Goal: Navigation & Orientation: Find specific page/section

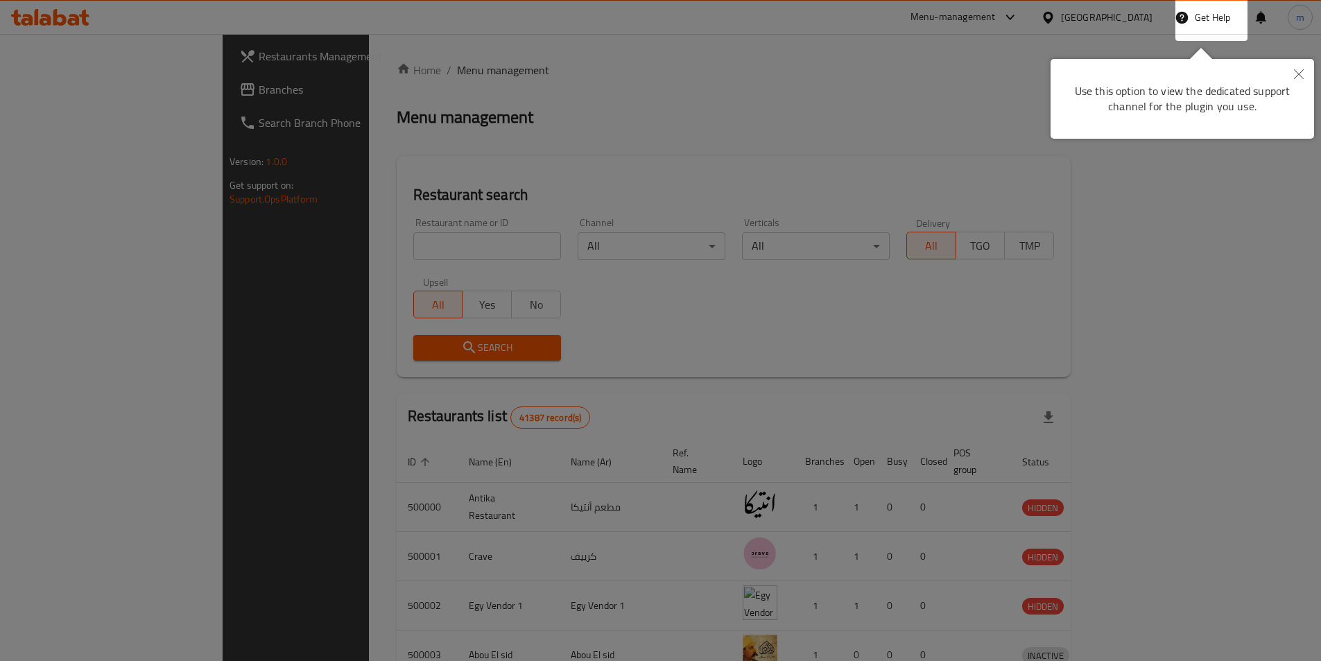
click at [1295, 80] on button "Close" at bounding box center [1299, 75] width 31 height 32
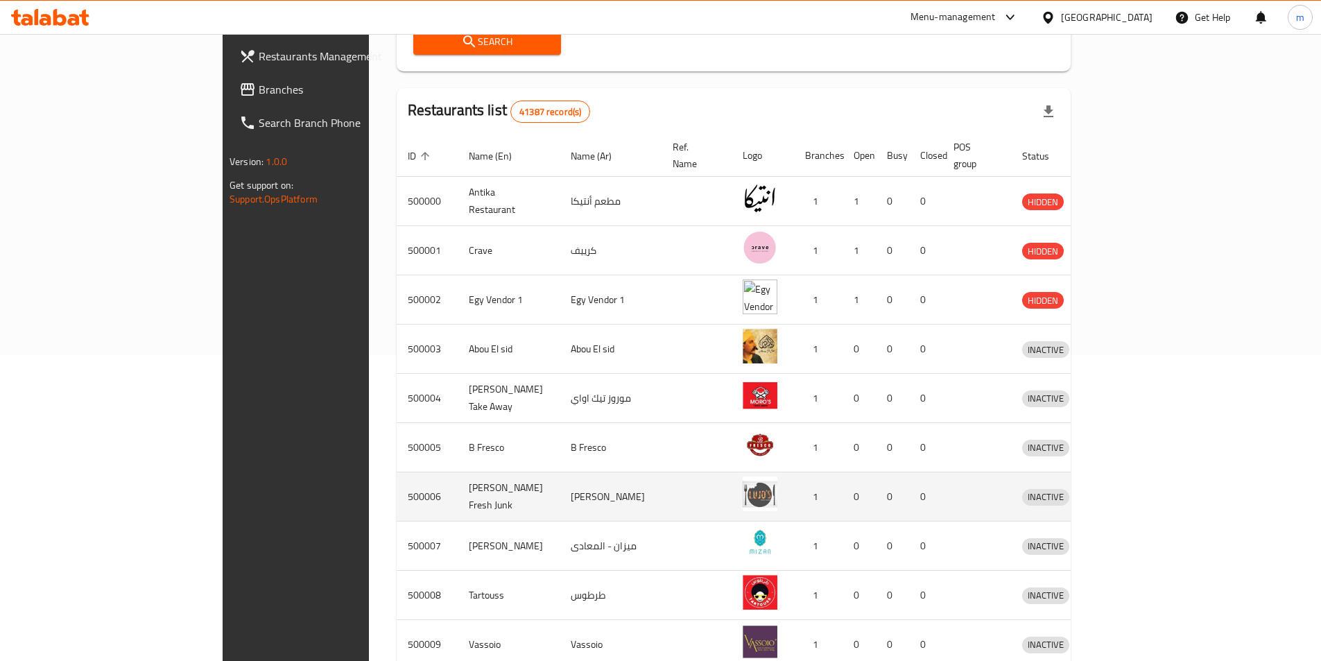
scroll to position [374, 0]
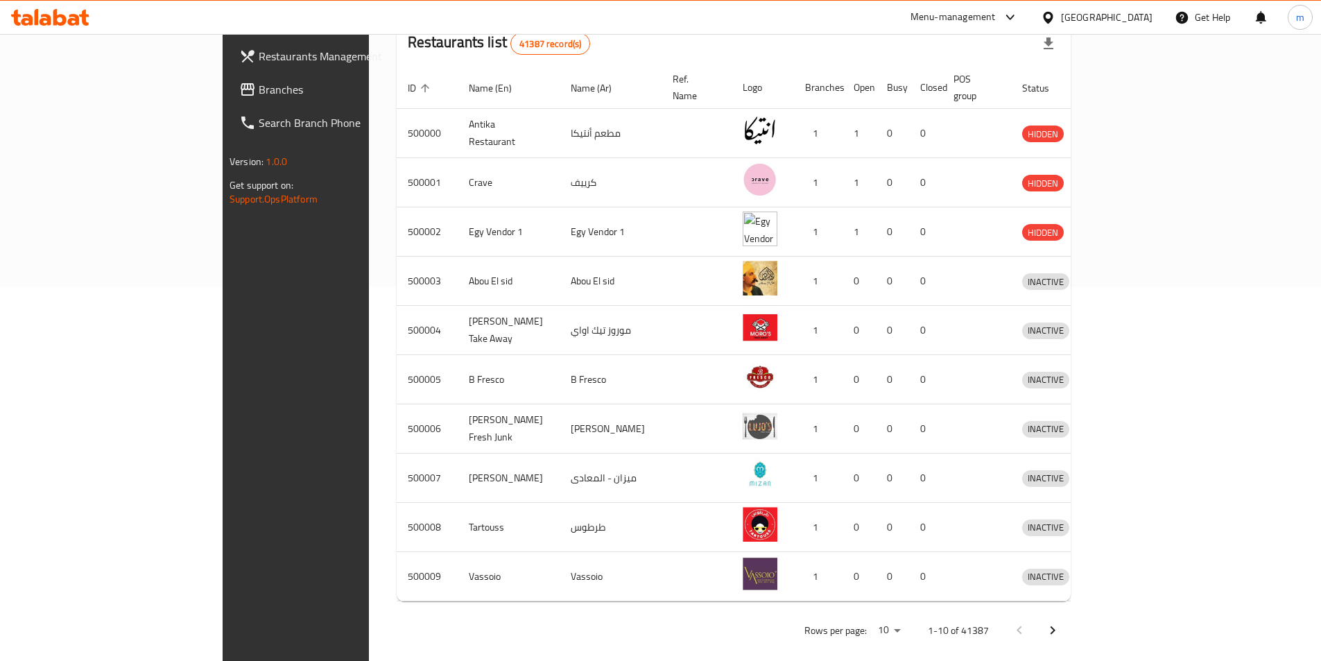
click at [1061, 622] on icon "Next page" at bounding box center [1052, 630] width 17 height 17
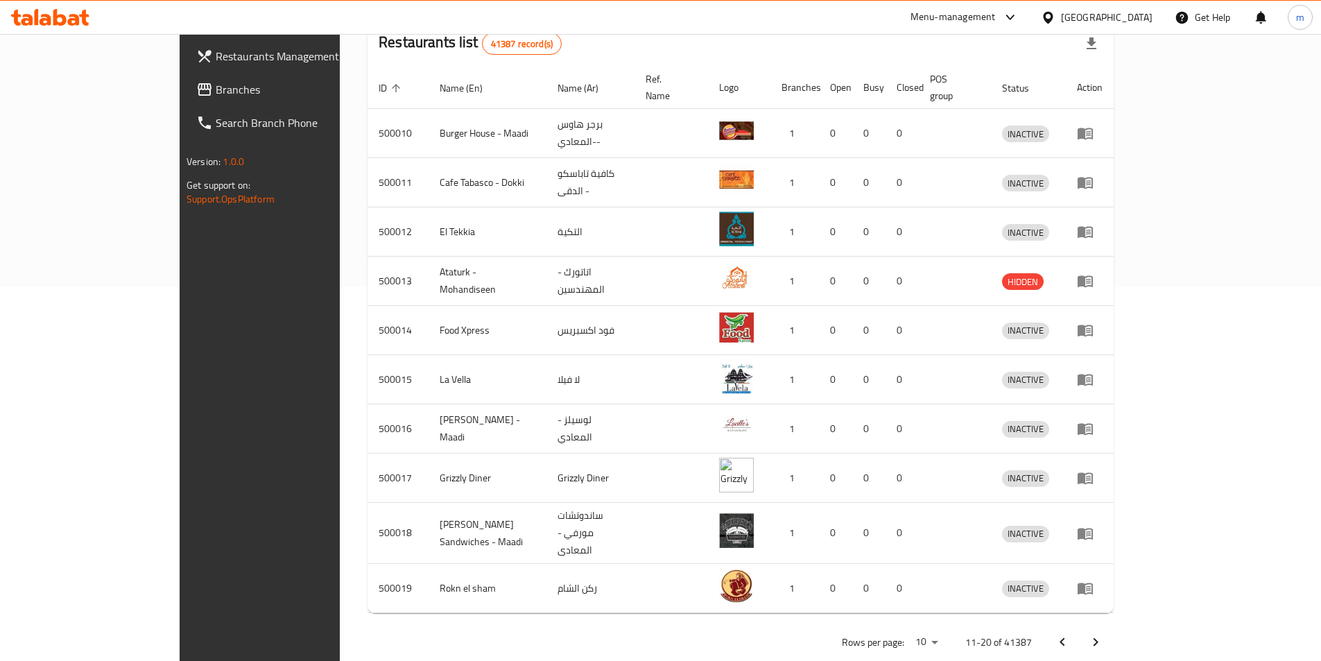
click at [1104, 634] on icon "Next page" at bounding box center [1095, 642] width 17 height 17
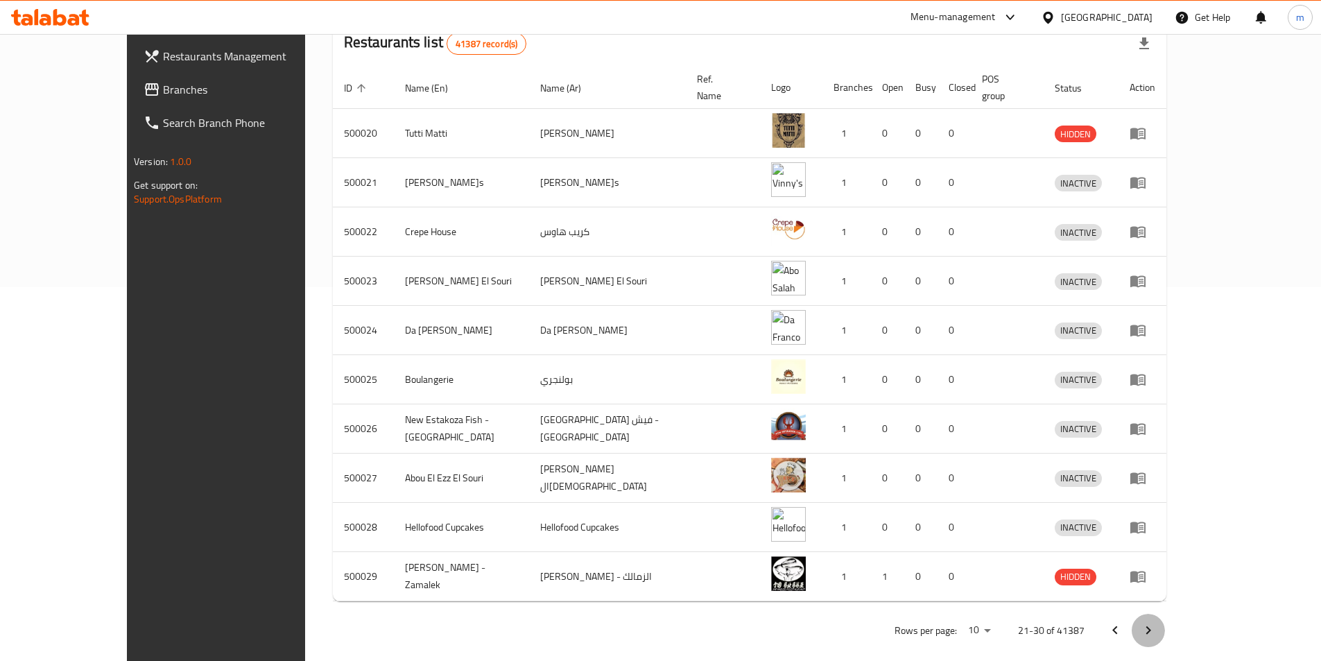
click at [1157, 622] on icon "Next page" at bounding box center [1148, 630] width 17 height 17
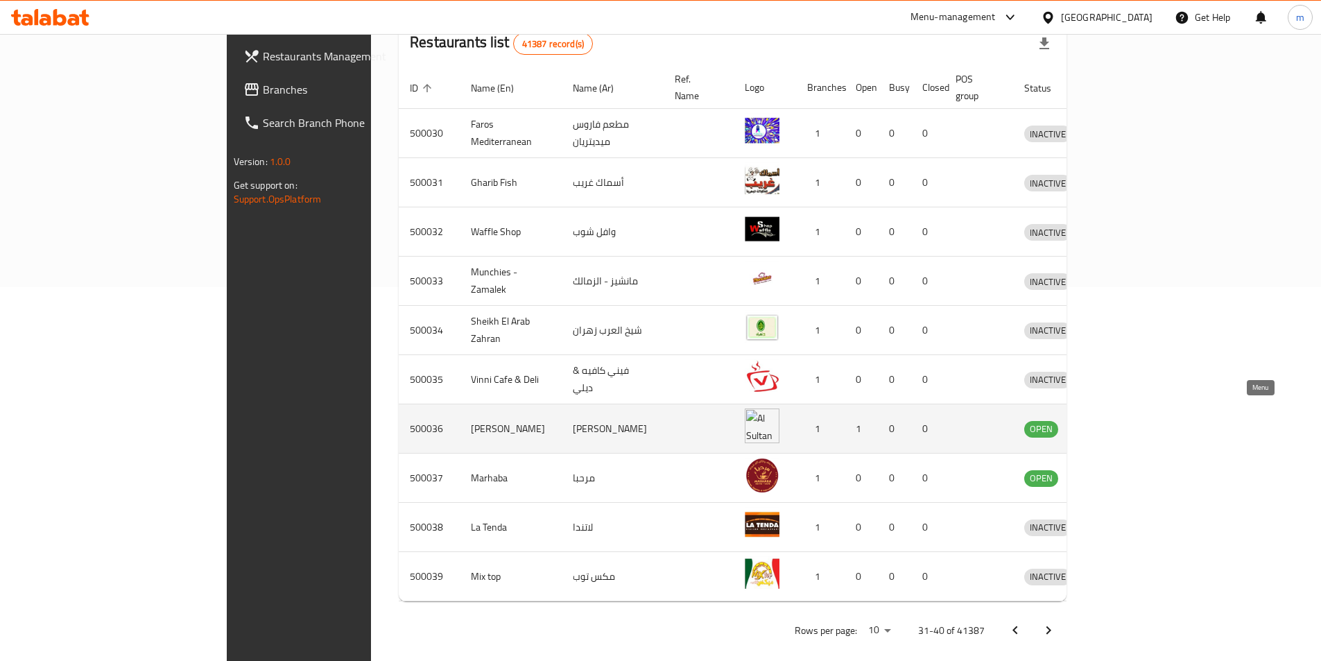
click at [1115, 424] on icon "enhanced table" at bounding box center [1107, 430] width 15 height 12
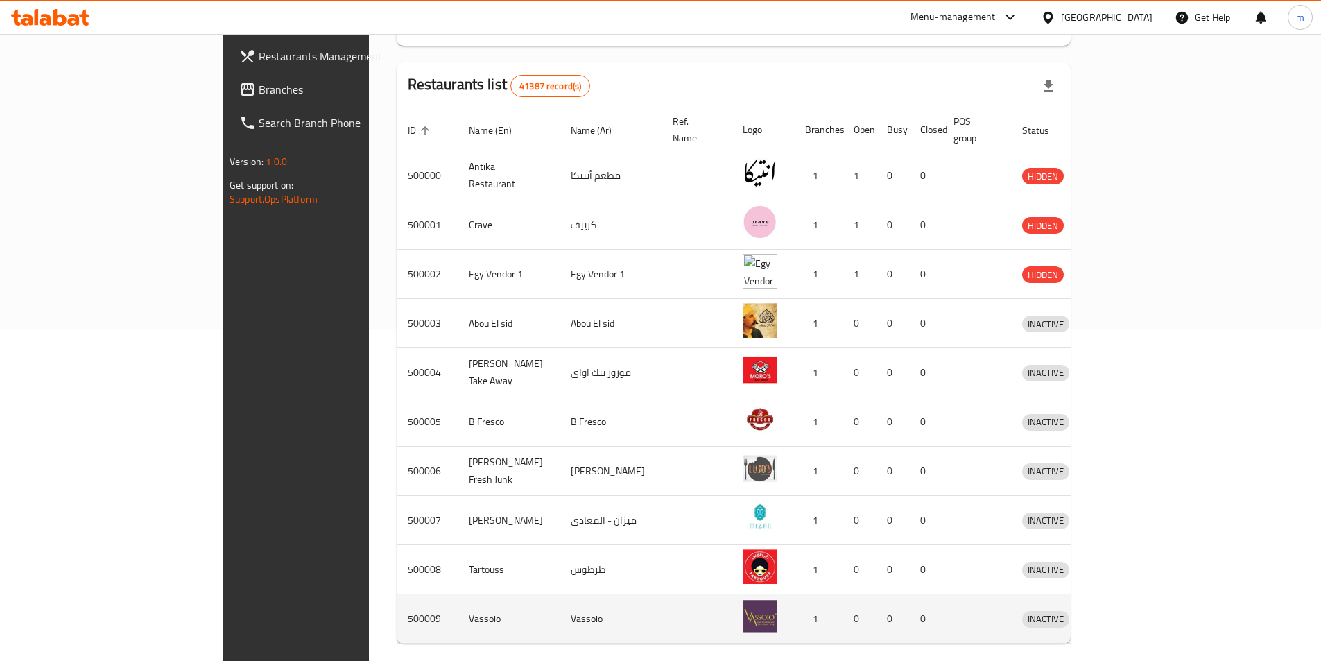
scroll to position [374, 0]
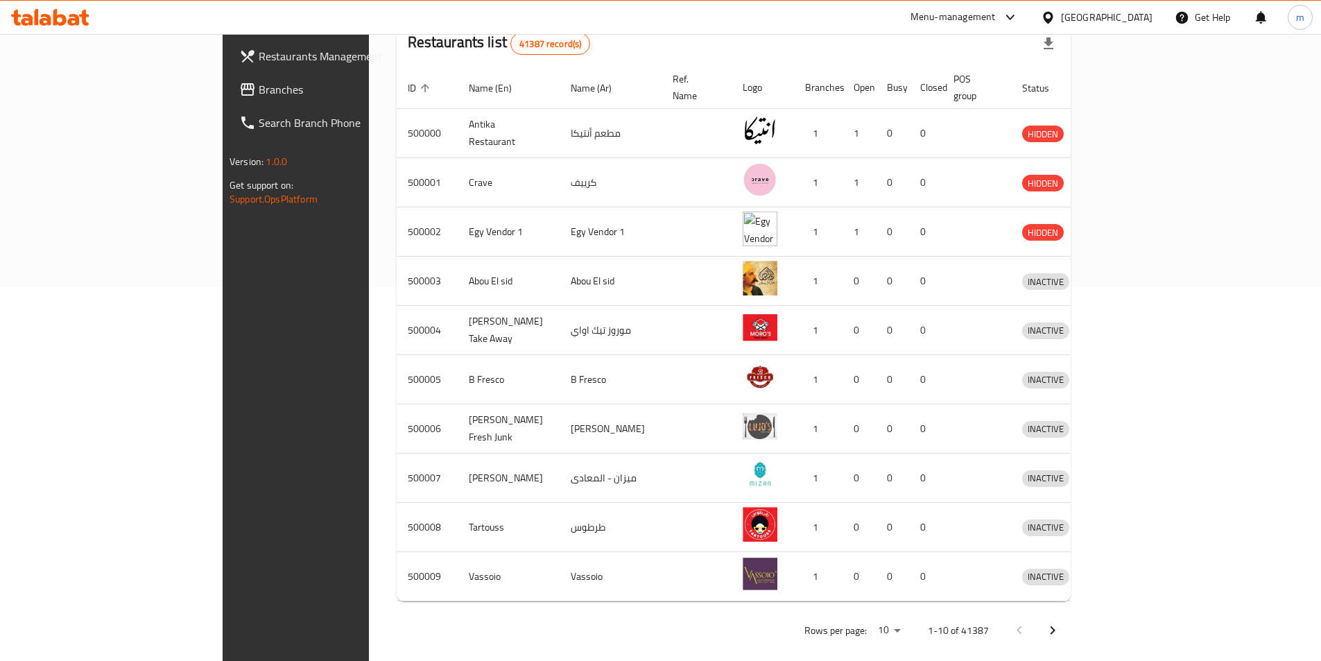
click at [1069, 614] on button "Next page" at bounding box center [1052, 630] width 33 height 33
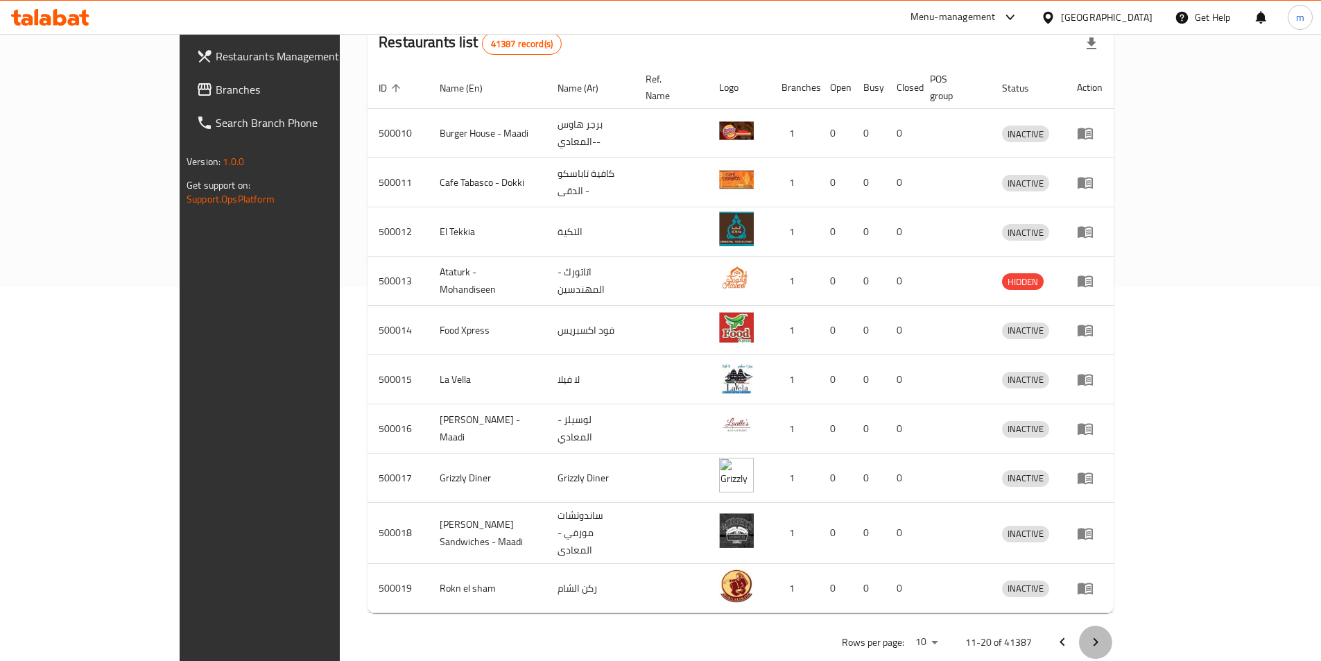
click at [1112, 626] on button "Next page" at bounding box center [1095, 642] width 33 height 33
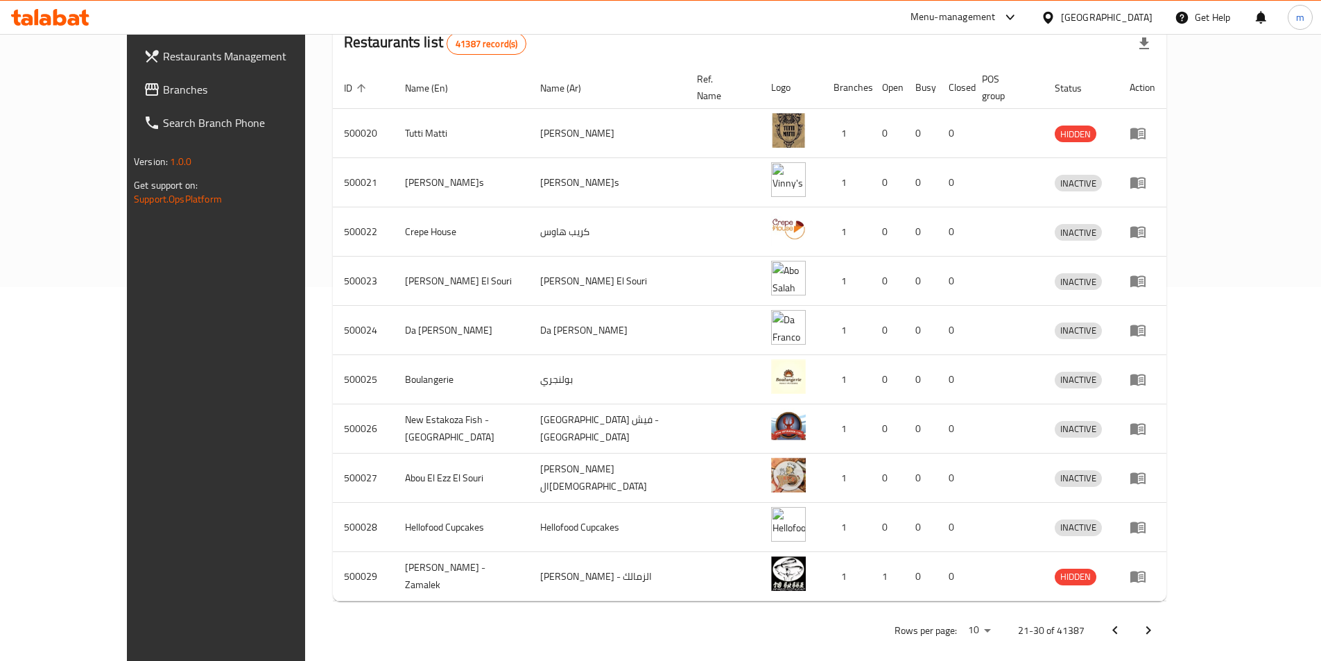
click at [1165, 617] on button "Next page" at bounding box center [1148, 630] width 33 height 33
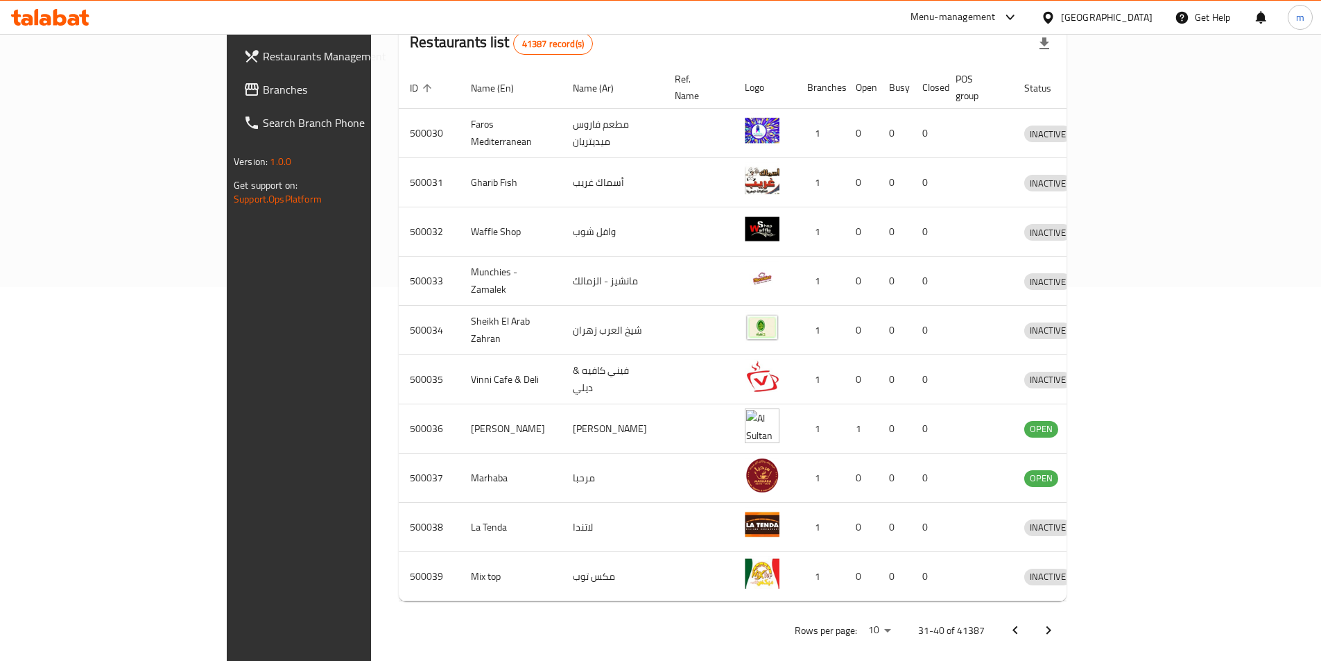
click at [1065, 617] on button "Next page" at bounding box center [1048, 630] width 33 height 33
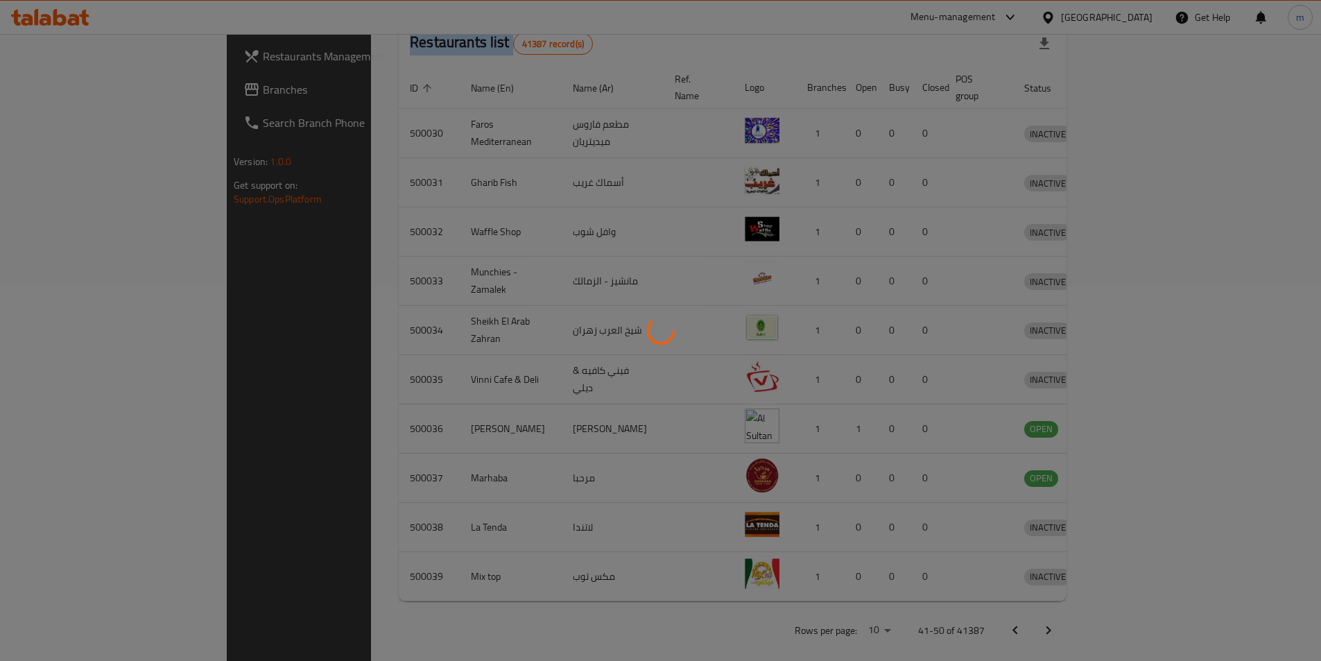
click at [1286, 617] on div at bounding box center [660, 330] width 1321 height 661
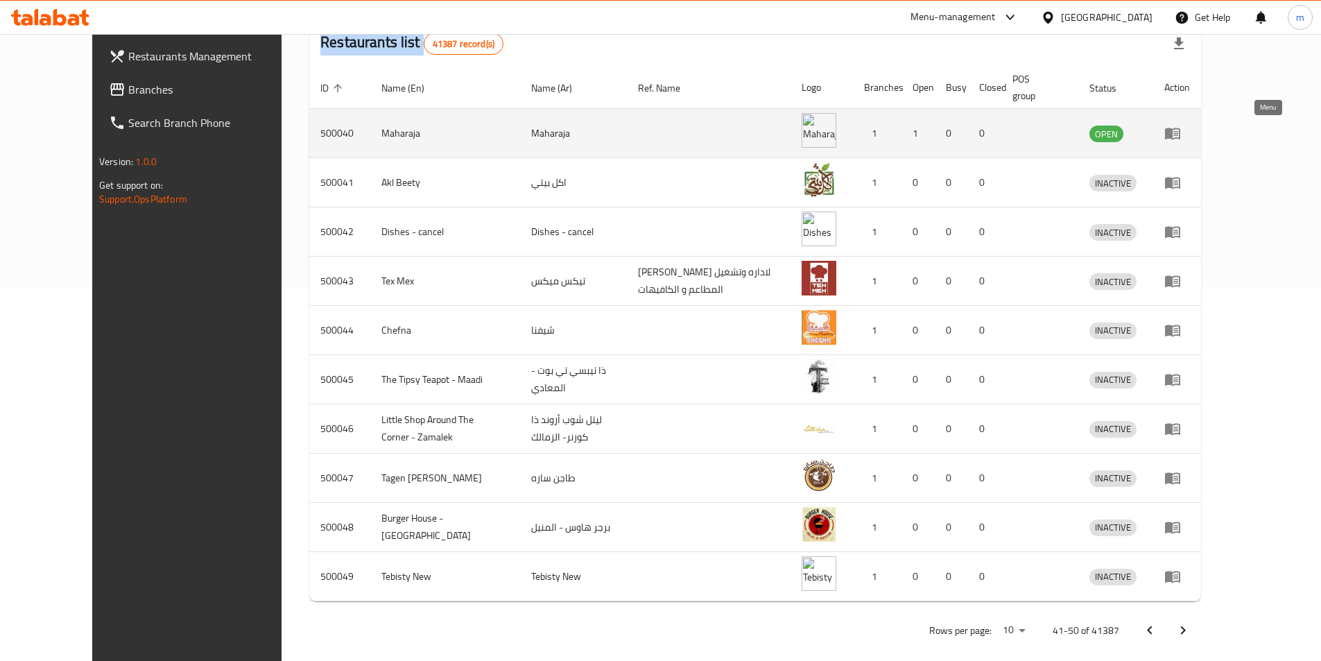
click at [1181, 135] on icon "enhanced table" at bounding box center [1172, 133] width 17 height 17
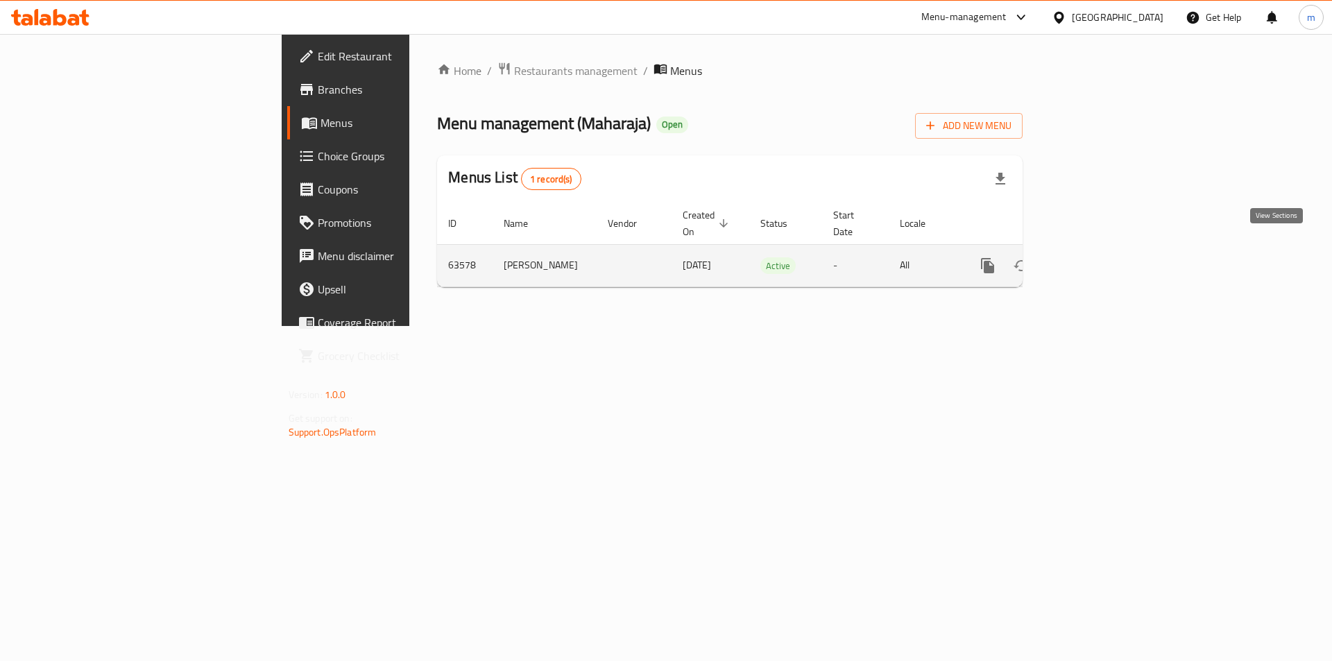
click at [1094, 259] on icon "enhanced table" at bounding box center [1087, 265] width 12 height 12
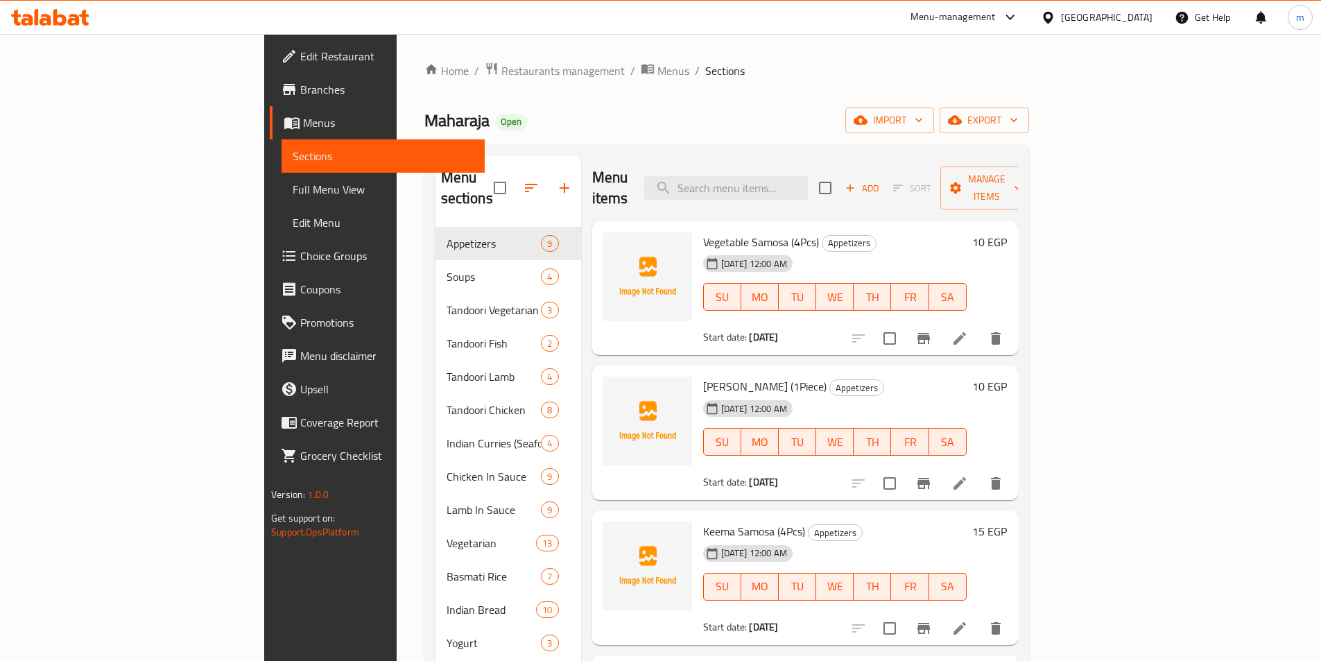
click at [282, 178] on link "Full Menu View" at bounding box center [383, 189] width 203 height 33
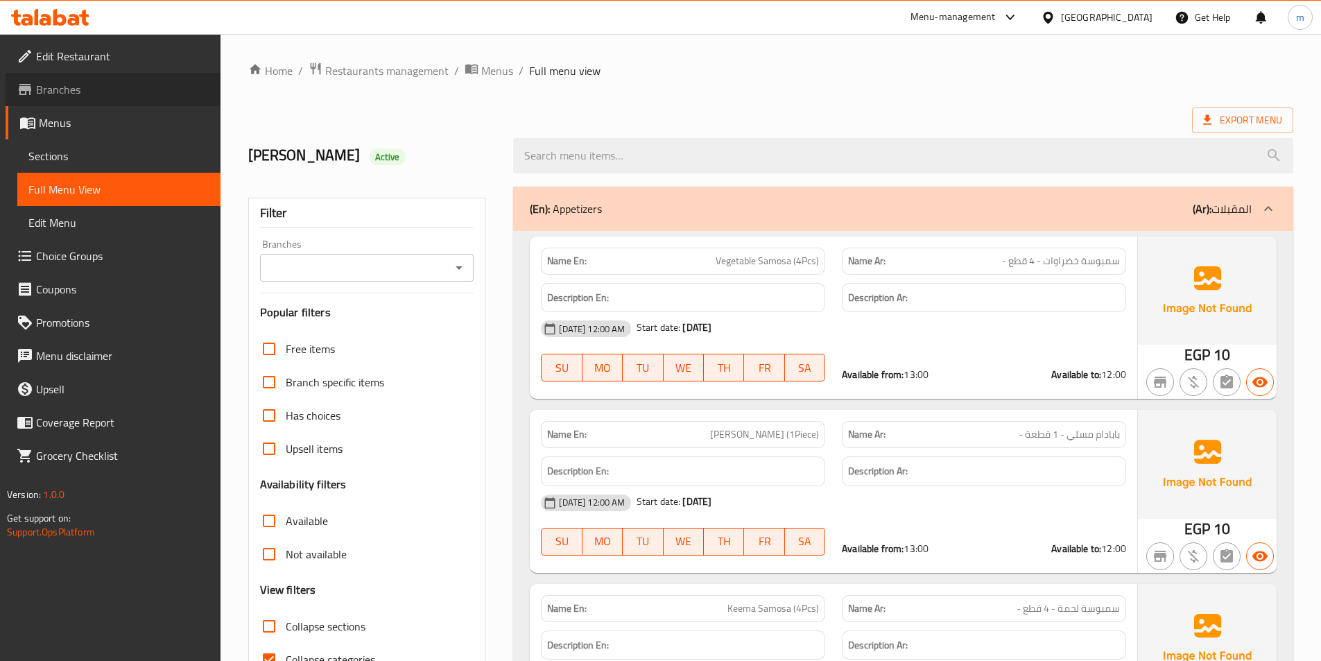
click at [49, 91] on span "Branches" at bounding box center [122, 89] width 173 height 17
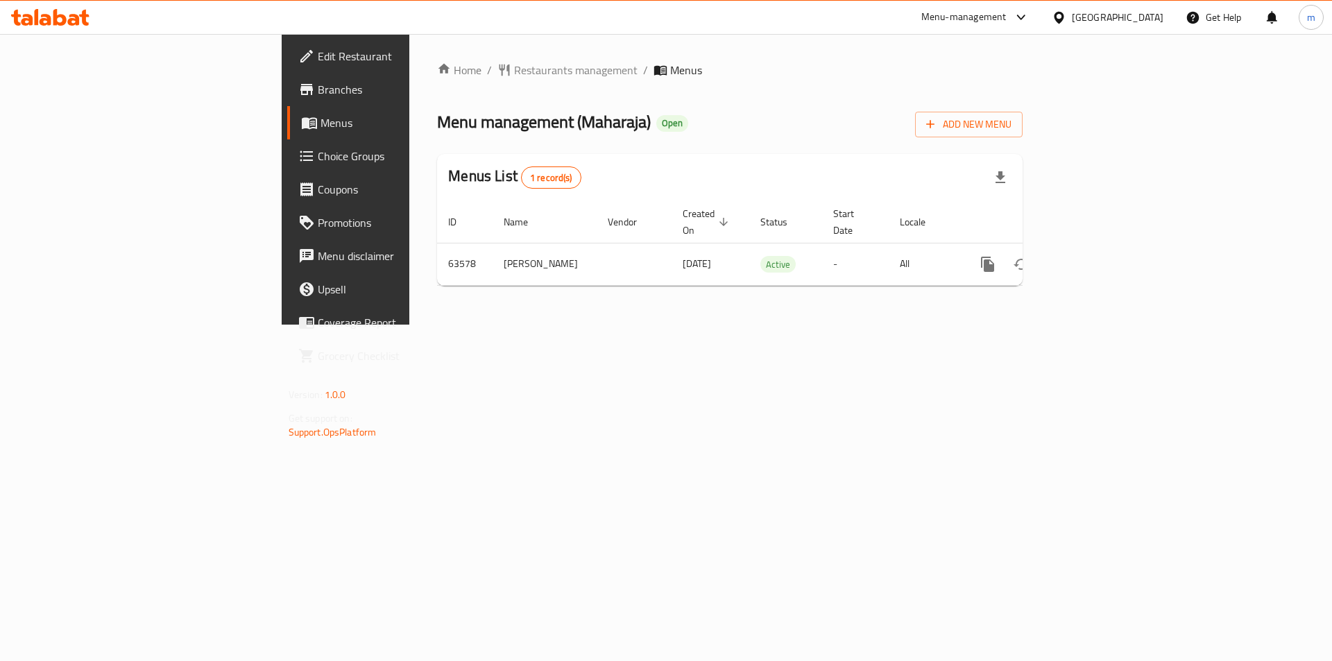
click at [35, 13] on icon at bounding box center [37, 17] width 4 height 16
